Goal: Find contact information: Obtain details needed to contact an individual or organization

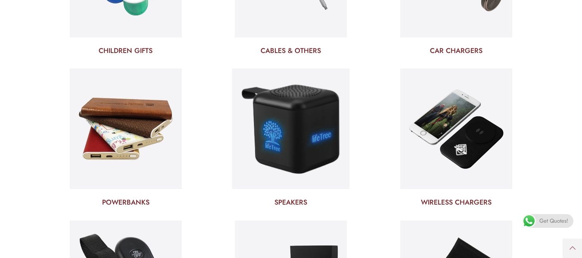
scroll to position [2478, 0]
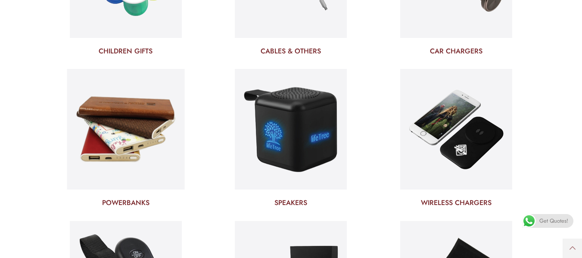
click at [137, 94] on img at bounding box center [126, 129] width 118 height 127
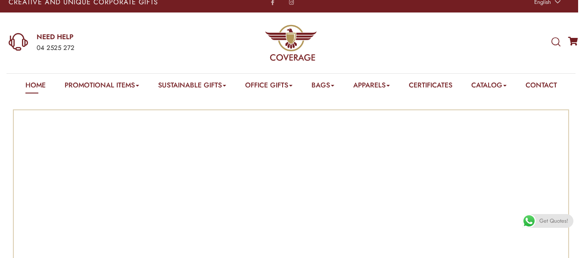
scroll to position [0, 0]
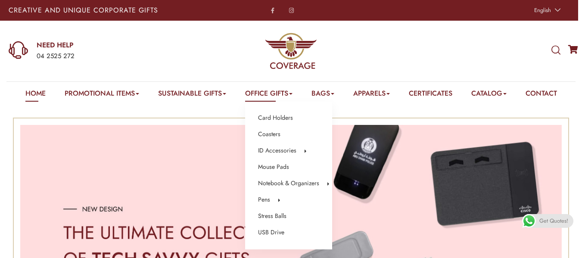
click at [275, 98] on link "Office Gifts" at bounding box center [268, 94] width 47 height 13
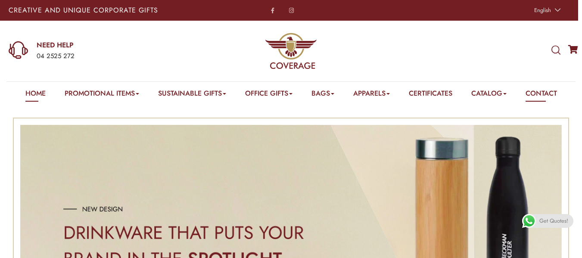
click at [555, 93] on link "Contact" at bounding box center [540, 94] width 31 height 13
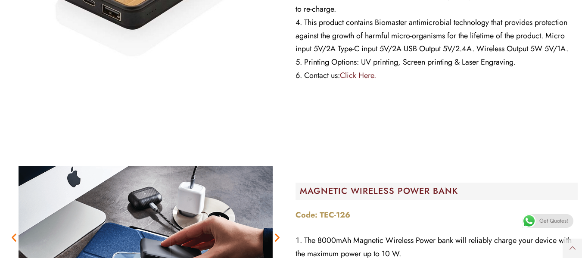
scroll to position [298, 0]
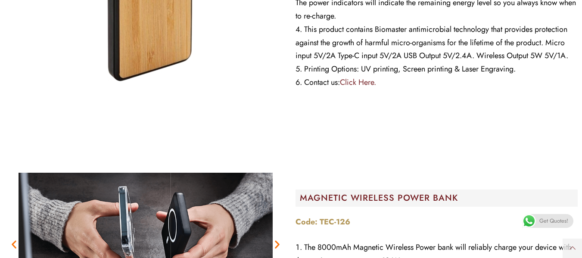
click at [361, 85] on link "Click Here." at bounding box center [358, 82] width 36 height 11
click at [361, 83] on link "Click Here." at bounding box center [358, 82] width 36 height 11
click at [368, 82] on link "Click Here." at bounding box center [358, 82] width 36 height 11
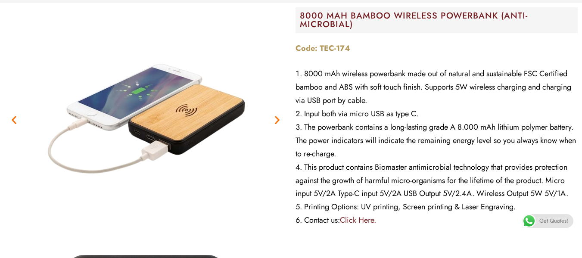
scroll to position [160, 0]
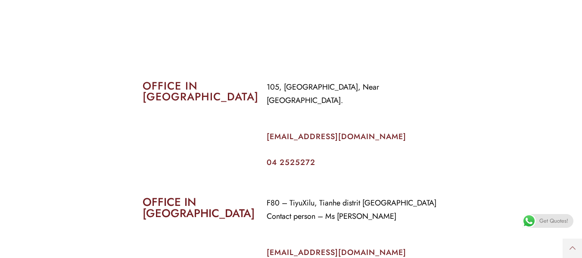
scroll to position [346, 0]
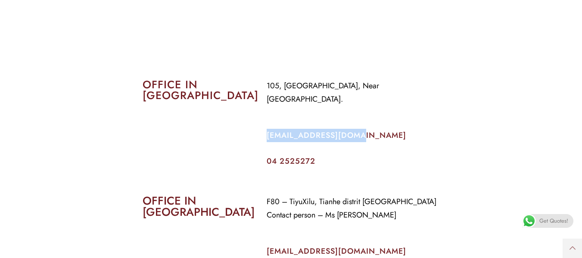
drag, startPoint x: 261, startPoint y: 124, endPoint x: 360, endPoint y: 124, distance: 98.6
click at [360, 124] on div "105, Al Faraidooni Building, Near Al Jadeed Bakery. info@coverageuae.com 04 252…" at bounding box center [353, 122] width 186 height 99
copy link "info@coverageuae.com"
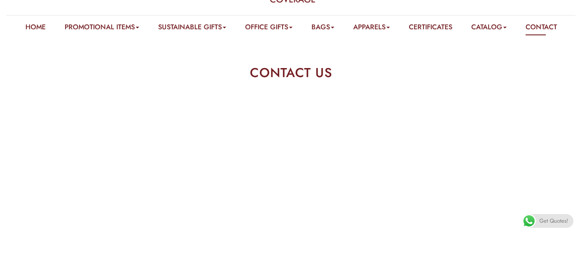
scroll to position [0, 0]
